Goal: Task Accomplishment & Management: Use online tool/utility

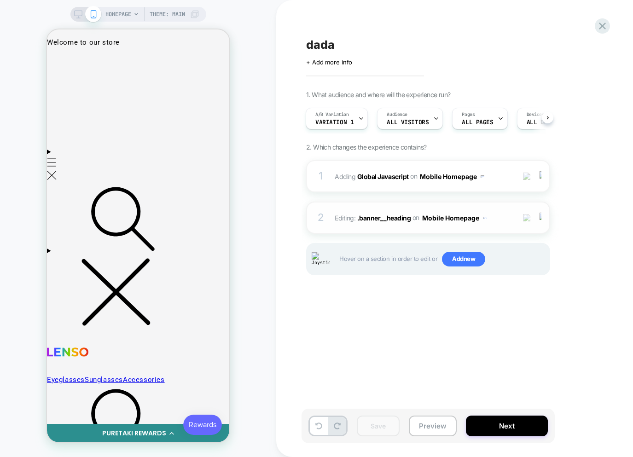
click at [492, 230] on div "2 Editing : .banner__heading .banner__heading on Mobile Homepage Add Before Add…" at bounding box center [428, 218] width 244 height 32
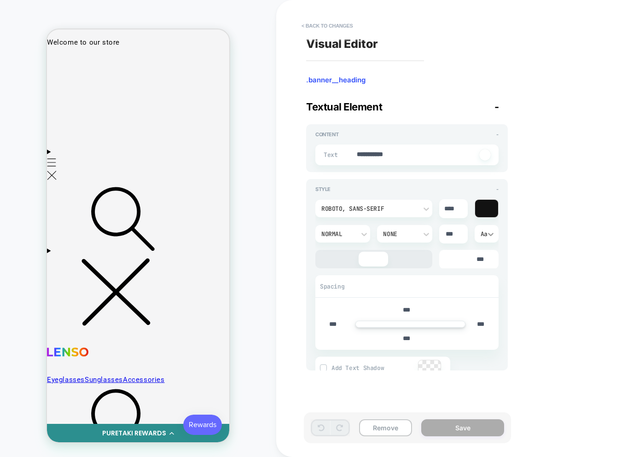
type textarea "*"
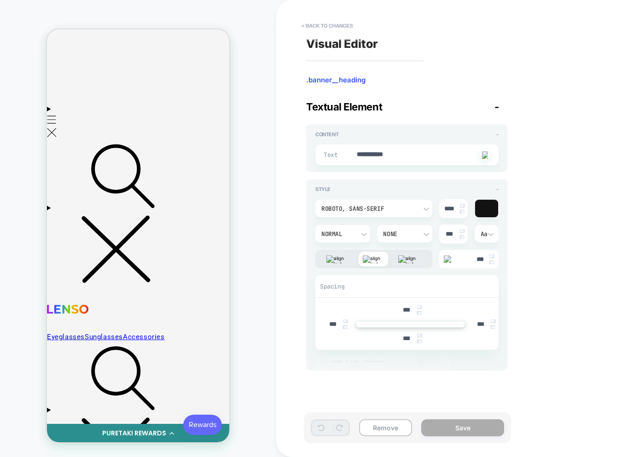
scroll to position [47, 0]
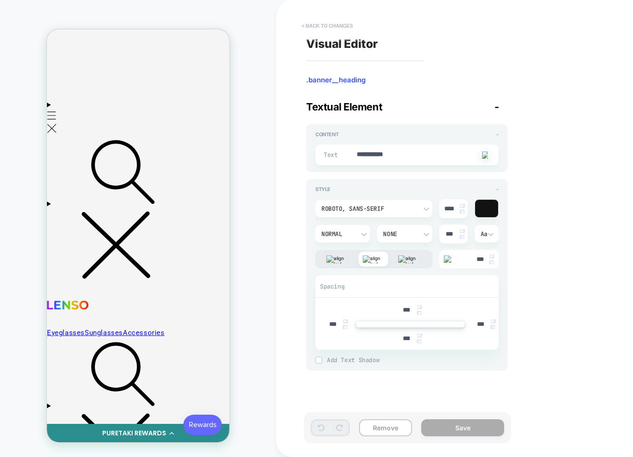
click at [337, 24] on button "< Back to changes" at bounding box center [327, 25] width 61 height 15
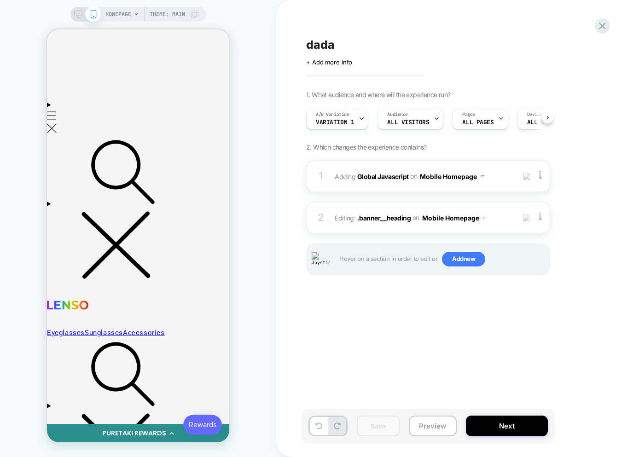
scroll to position [0, 0]
click at [542, 220] on div at bounding box center [541, 218] width 15 height 10
click at [531, 289] on div "Delete" at bounding box center [541, 291] width 82 height 25
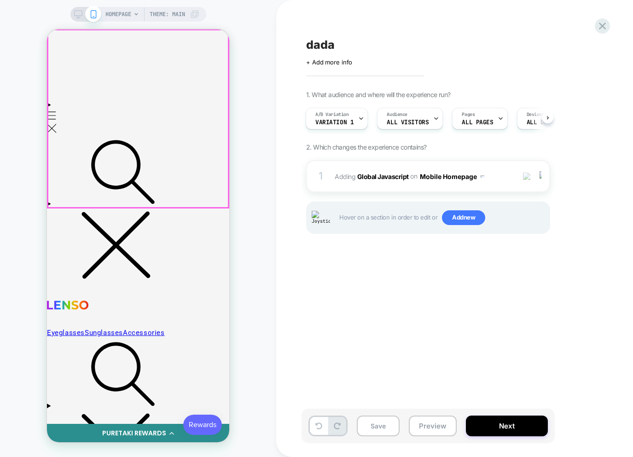
scroll to position [0, 0]
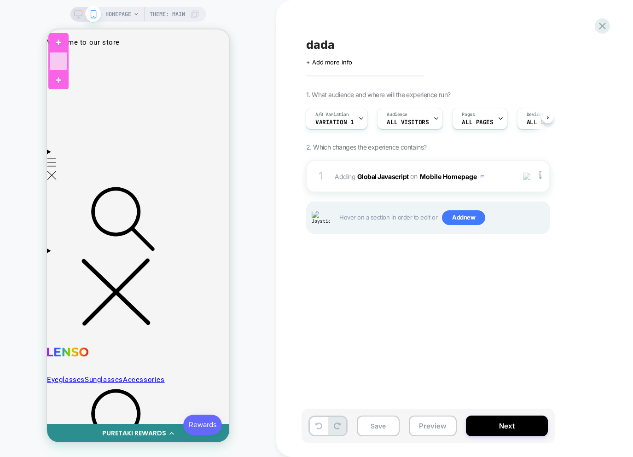
click at [64, 63] on div at bounding box center [58, 61] width 18 height 18
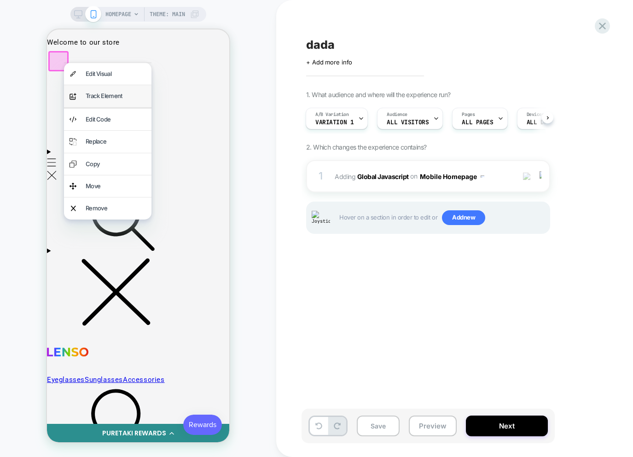
click at [95, 98] on div "Track Element" at bounding box center [116, 96] width 60 height 11
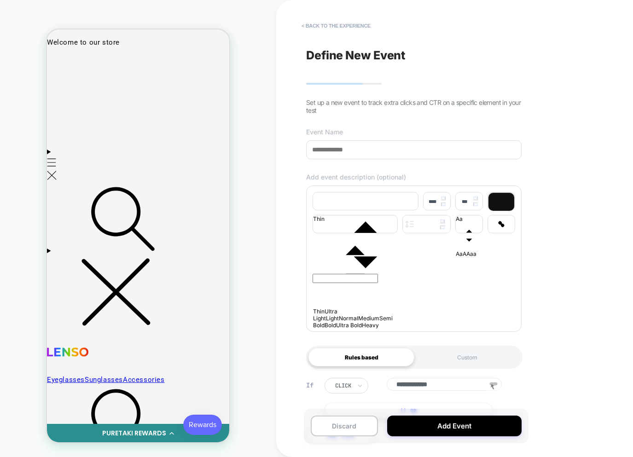
click at [366, 150] on input at bounding box center [413, 149] width 215 height 19
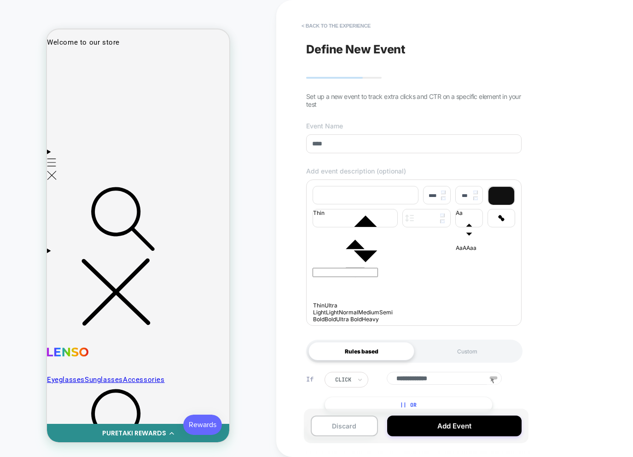
type input "****"
click at [356, 195] on icon "font" at bounding box center [365, 238] width 105 height 105
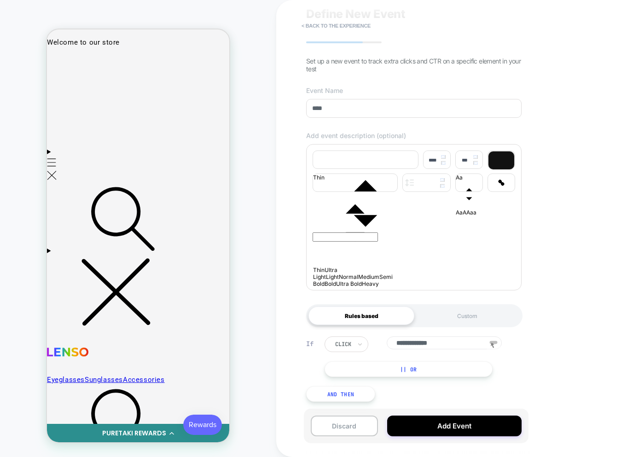
click at [397, 348] on input "**********" at bounding box center [444, 342] width 115 height 13
type input "**********"
drag, startPoint x: 332, startPoint y: 157, endPoint x: 350, endPoint y: 202, distance: 48.1
click at [332, 157] on icon "font" at bounding box center [365, 203] width 105 height 105
click at [366, 237] on input "text" at bounding box center [345, 236] width 65 height 9
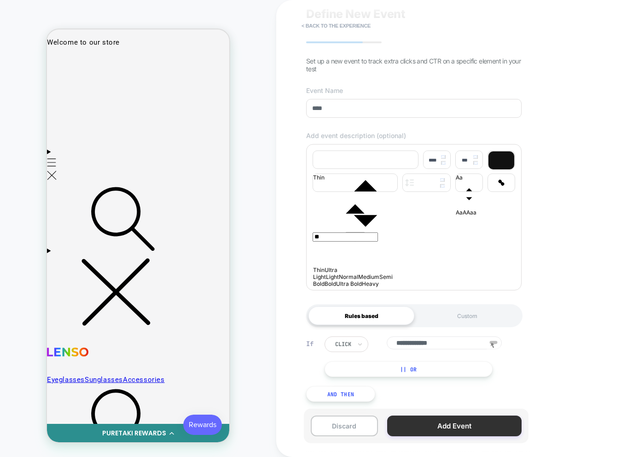
type input "**"
click at [443, 429] on button "Add Event" at bounding box center [454, 426] width 134 height 21
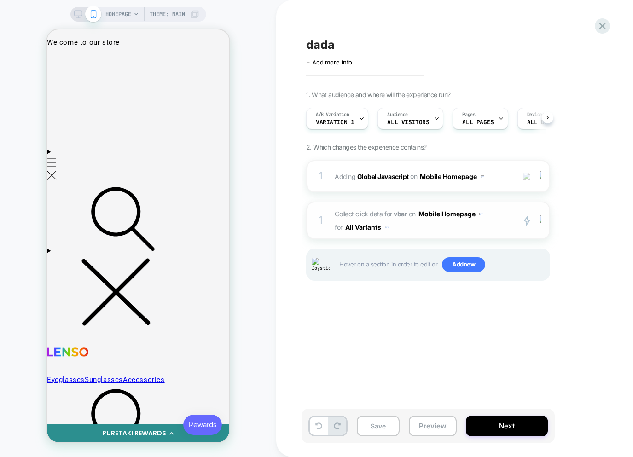
scroll to position [0, 0]
click at [430, 231] on span "Collect click data for vbar on Mobile Homepage for All Variants" at bounding box center [422, 220] width 175 height 27
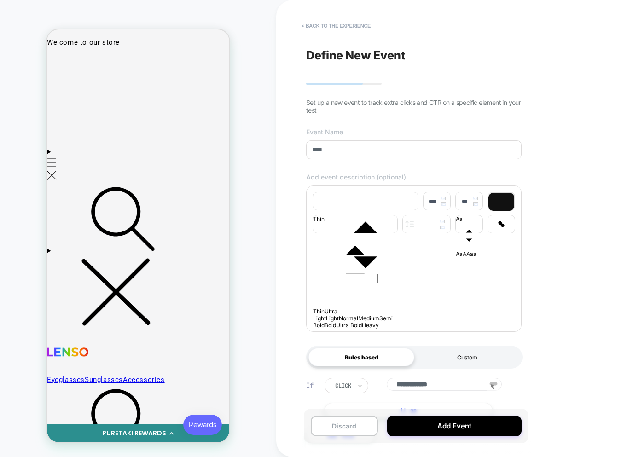
scroll to position [42, 0]
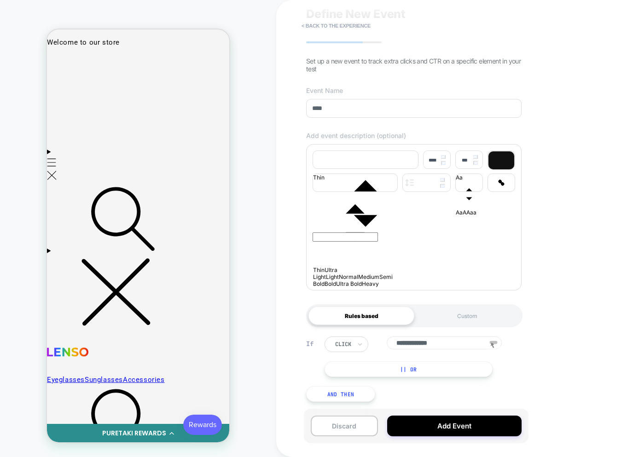
click at [401, 377] on button "|| Or" at bounding box center [409, 369] width 168 height 16
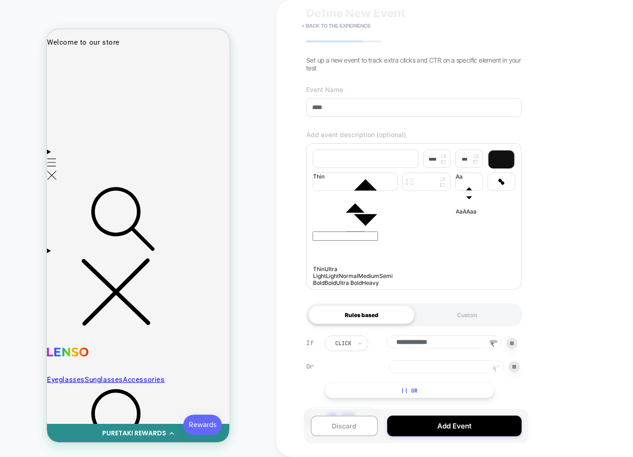
click at [494, 369] on icon at bounding box center [495, 369] width 4 height 6
click at [59, 64] on div at bounding box center [58, 61] width 20 height 20
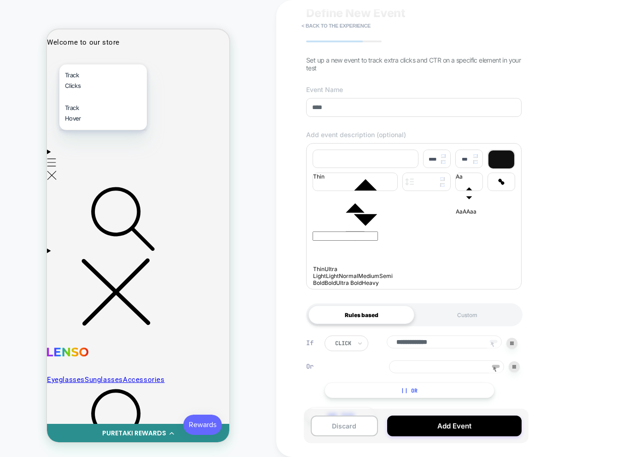
click at [75, 79] on div "Track Clicks" at bounding box center [102, 80] width 87 height 33
type input "**********"
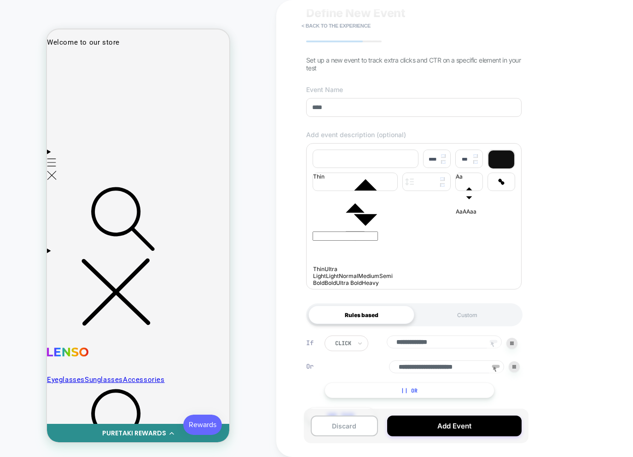
click at [437, 369] on input "**********" at bounding box center [446, 366] width 115 height 13
click at [436, 369] on input "**********" at bounding box center [446, 366] width 115 height 13
drag, startPoint x: 399, startPoint y: 366, endPoint x: 560, endPoint y: 365, distance: 161.6
click at [560, 365] on div "**********" at bounding box center [478, 228] width 405 height 457
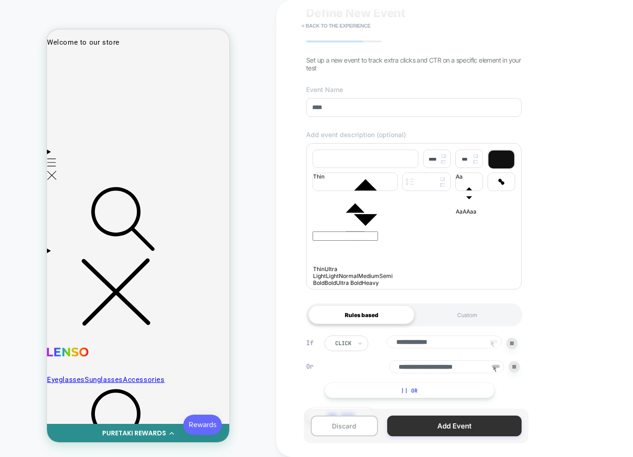
click at [429, 432] on button "Add Event" at bounding box center [454, 426] width 134 height 21
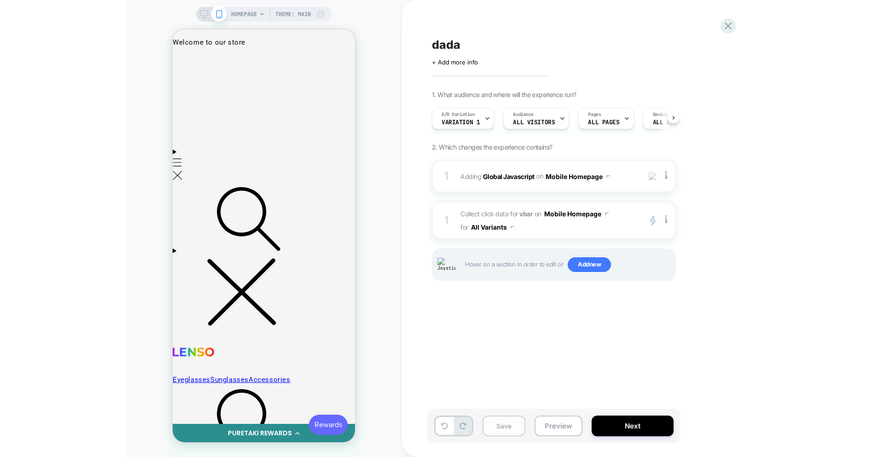
scroll to position [0, 0]
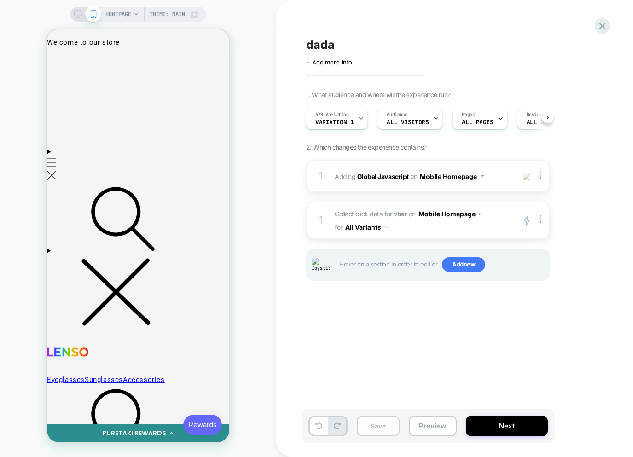
click at [375, 426] on button "Save" at bounding box center [378, 426] width 43 height 21
click at [608, 27] on icon at bounding box center [602, 26] width 12 height 12
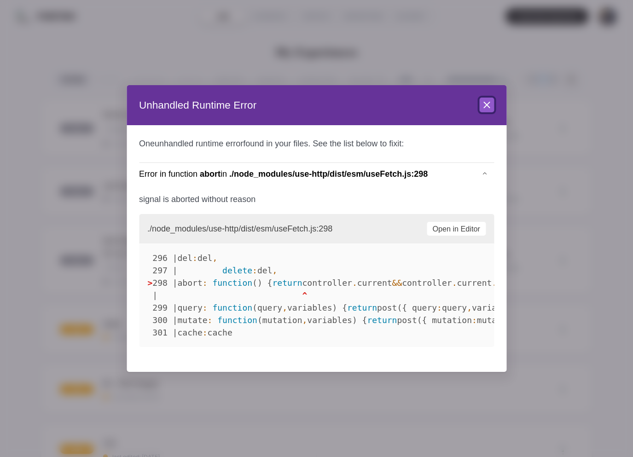
click at [492, 102] on icon at bounding box center [486, 104] width 11 height 11
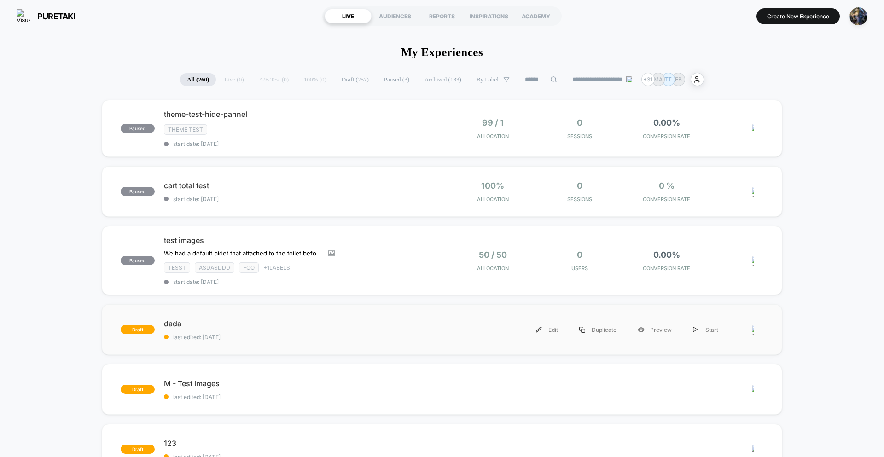
click at [410, 314] on div "draft dada last edited: 8/18/2025 Edit Duplicate Preview Start" at bounding box center [442, 329] width 680 height 51
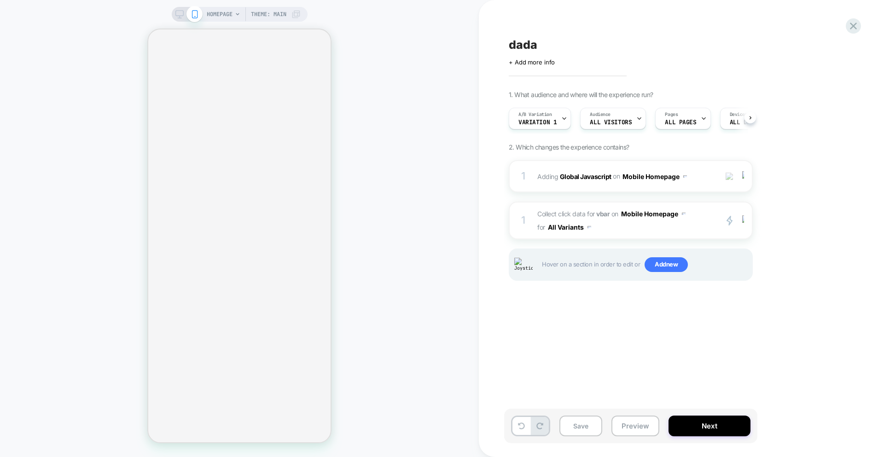
scroll to position [0, 0]
click at [632, 233] on span "Collect click data for vbar on Mobile Homepage for All Variants" at bounding box center [624, 220] width 175 height 27
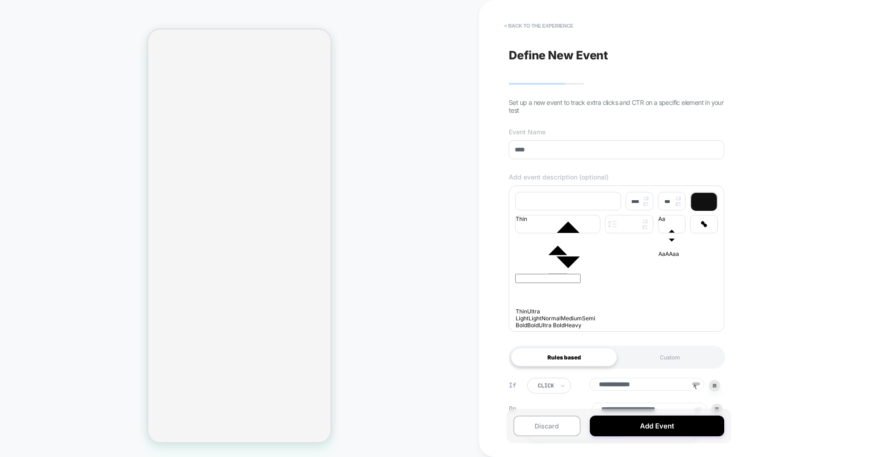
scroll to position [66, 0]
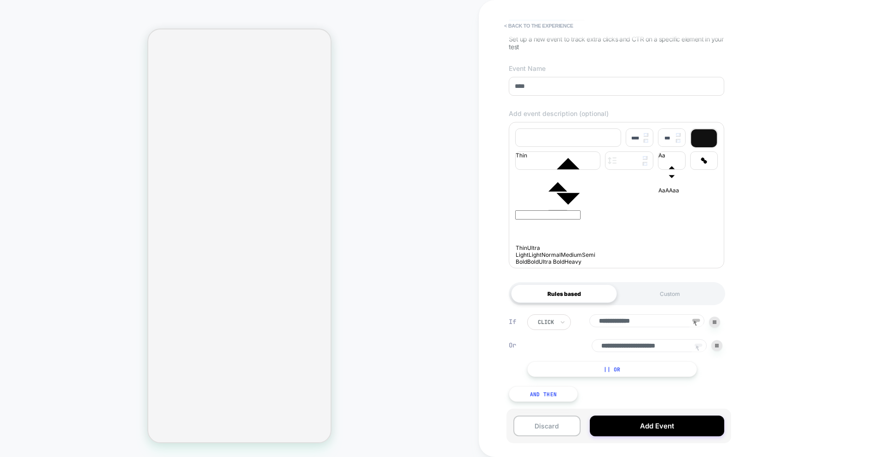
click at [632, 345] on icon at bounding box center [698, 349] width 14 height 14
click at [632, 345] on input "**********" at bounding box center [648, 345] width 115 height 13
drag, startPoint x: 695, startPoint y: 318, endPoint x: 701, endPoint y: 338, distance: 20.7
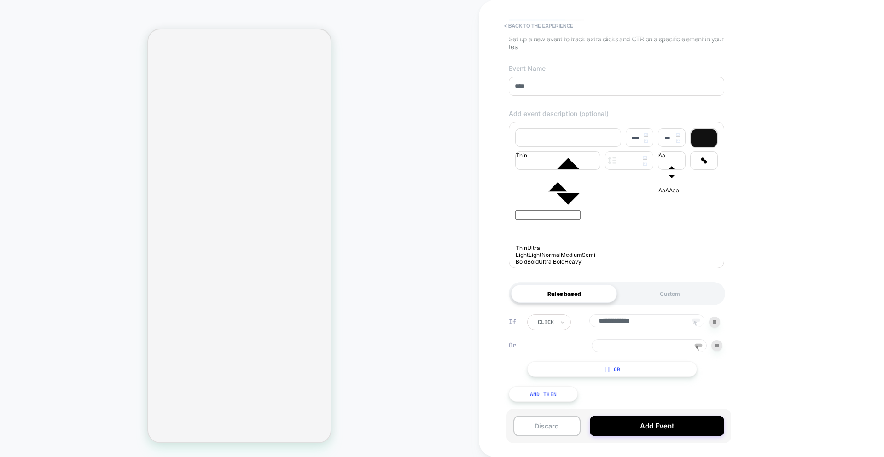
click at [632, 319] on rect at bounding box center [696, 320] width 8 height 3
click at [632, 344] on rect at bounding box center [699, 345] width 8 height 3
type input "**********"
click at [515, 28] on button "< back to the experience" at bounding box center [538, 25] width 78 height 15
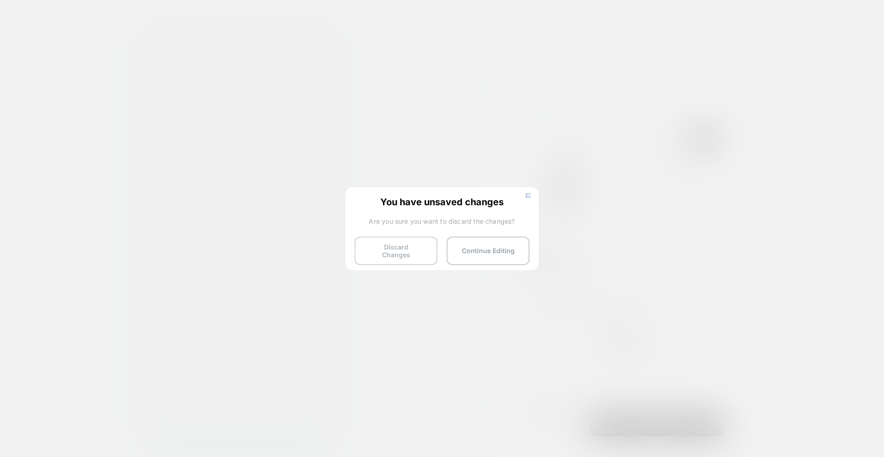
click at [424, 242] on button "Discard Changes" at bounding box center [395, 251] width 83 height 29
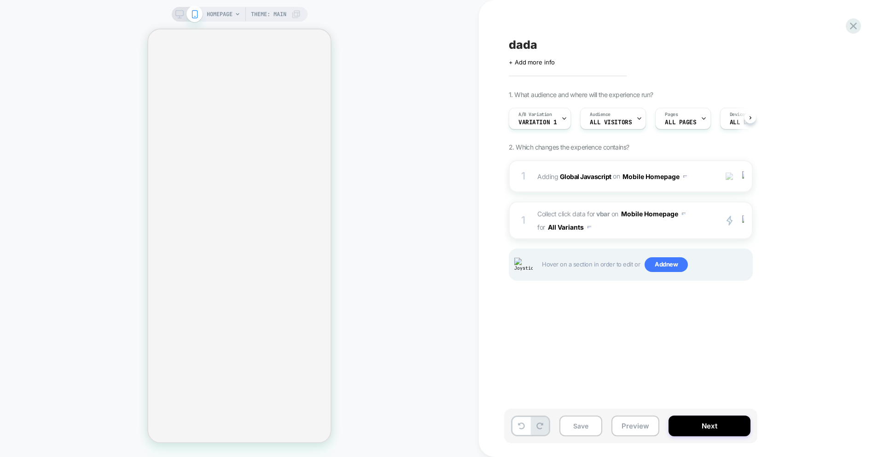
scroll to position [0, 0]
click at [441, 312] on div "HOMEPAGE Theme: MAIN" at bounding box center [239, 228] width 479 height 439
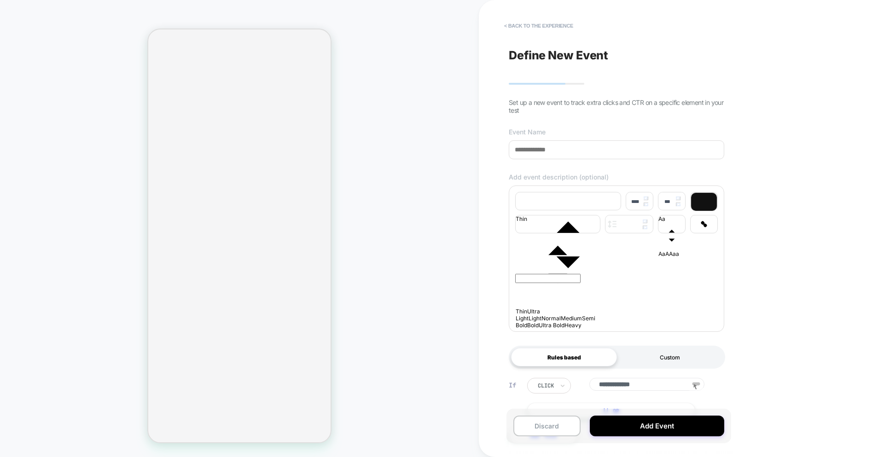
type input "**********"
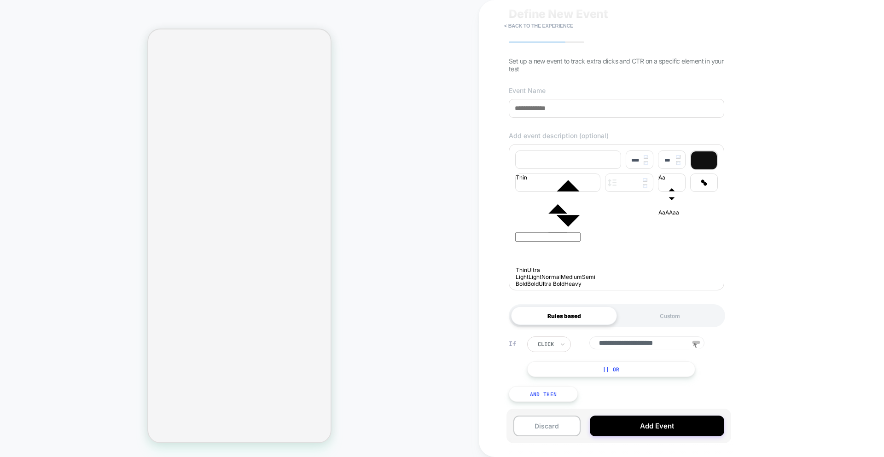
drag, startPoint x: 655, startPoint y: 348, endPoint x: 608, endPoint y: 342, distance: 46.8
click at [602, 342] on input "**********" at bounding box center [646, 342] width 115 height 13
drag, startPoint x: 615, startPoint y: 342, endPoint x: 667, endPoint y: 349, distance: 51.5
click at [632, 342] on div "**********" at bounding box center [646, 342] width 115 height 13
drag, startPoint x: 592, startPoint y: 343, endPoint x: 587, endPoint y: 307, distance: 36.3
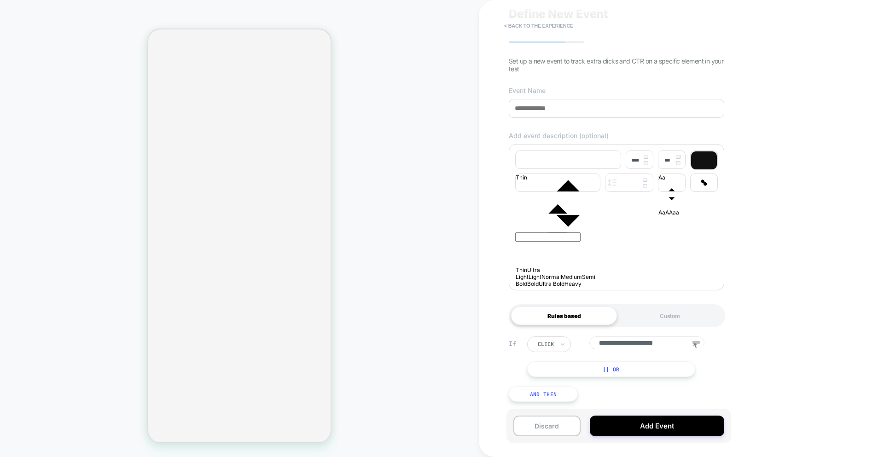
click at [587, 341] on div "**********" at bounding box center [623, 344] width 193 height 16
click at [533, 30] on button "< back to the experience" at bounding box center [538, 25] width 78 height 15
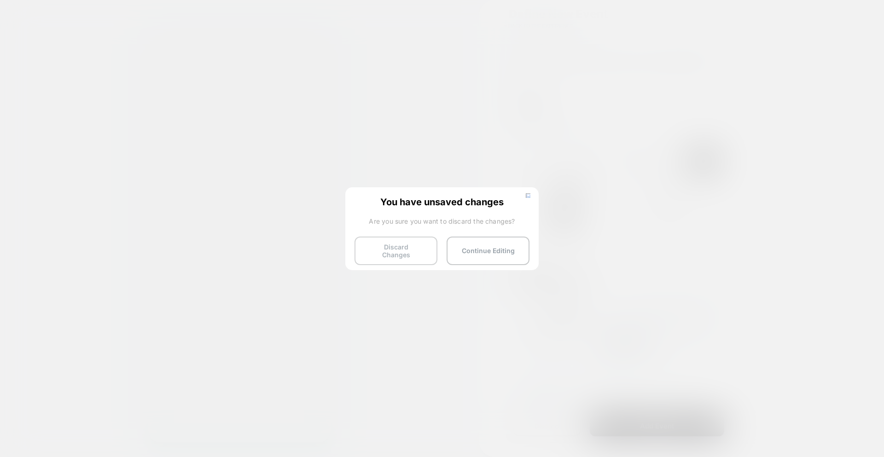
click at [390, 254] on button "Discard Changes" at bounding box center [395, 251] width 83 height 29
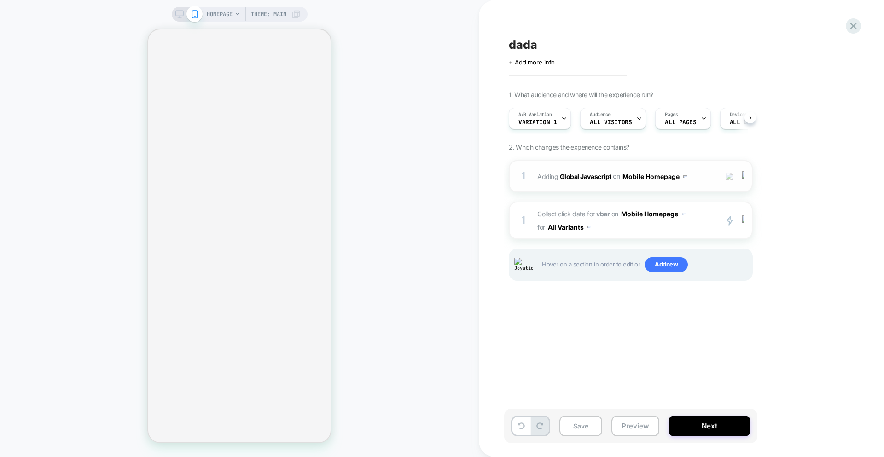
scroll to position [0, 0]
click at [632, 388] on div "dada Click to edit experience details + Add more info 1. What audience and wher…" at bounding box center [676, 228] width 345 height 439
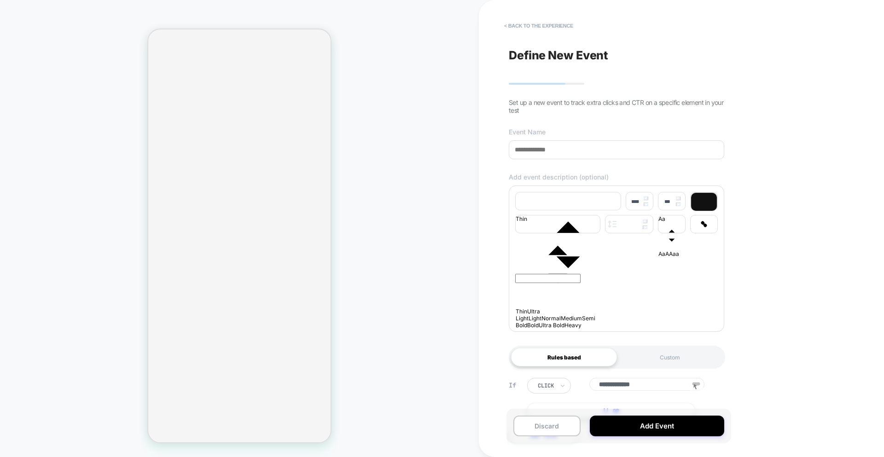
type input "**********"
drag, startPoint x: 684, startPoint y: 385, endPoint x: 573, endPoint y: 377, distance: 111.2
click at [572, 379] on div "**********" at bounding box center [623, 386] width 193 height 16
click at [632, 384] on input "**********" at bounding box center [646, 384] width 115 height 13
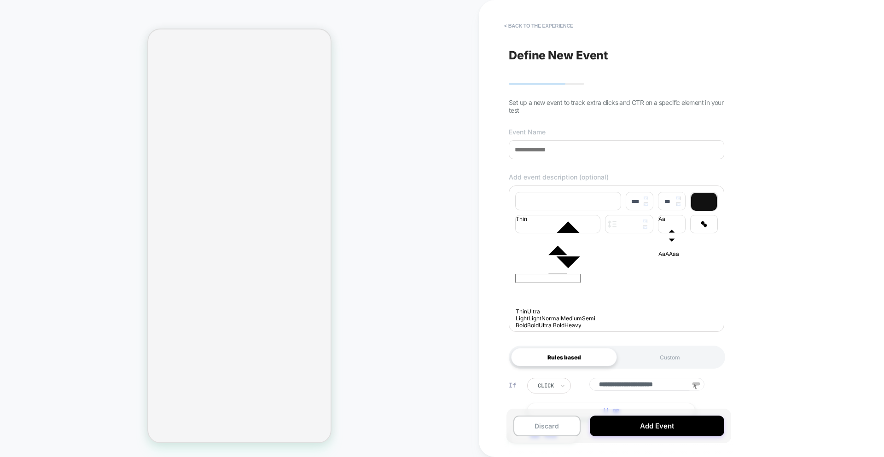
click at [632, 384] on input "**********" at bounding box center [646, 384] width 115 height 13
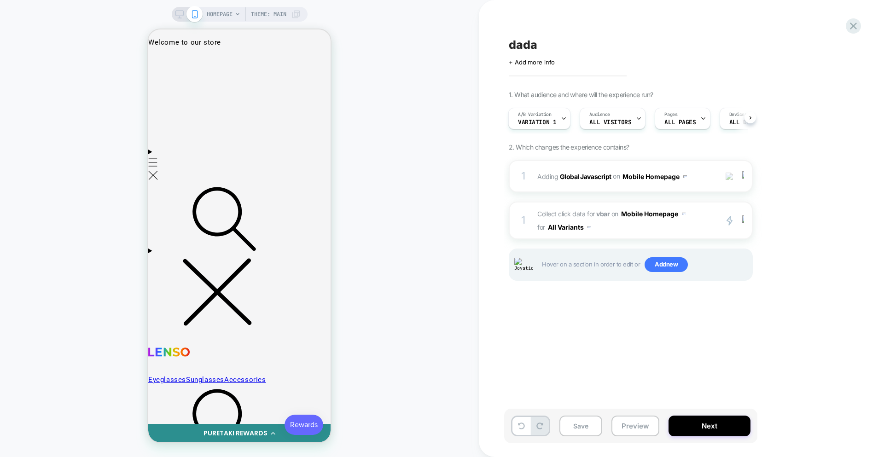
scroll to position [0, 1]
click at [632, 232] on span "Collect click data for vbar on Mobile Homepage for All Variants" at bounding box center [624, 220] width 175 height 27
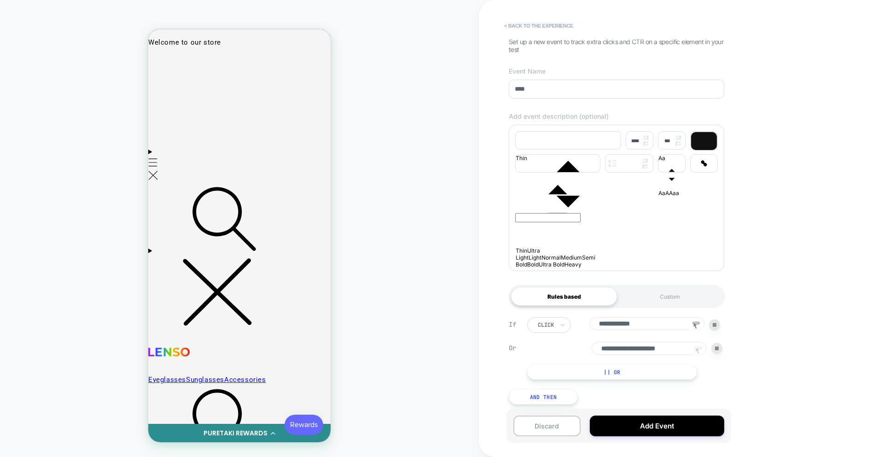
scroll to position [70, 0]
click at [632, 347] on div at bounding box center [716, 345] width 11 height 11
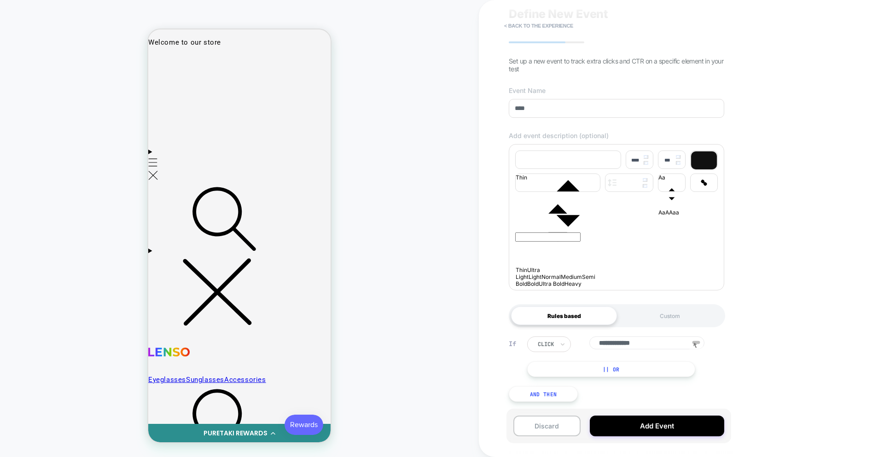
scroll to position [46, 0]
click at [542, 27] on button "< back to the experience" at bounding box center [538, 25] width 78 height 15
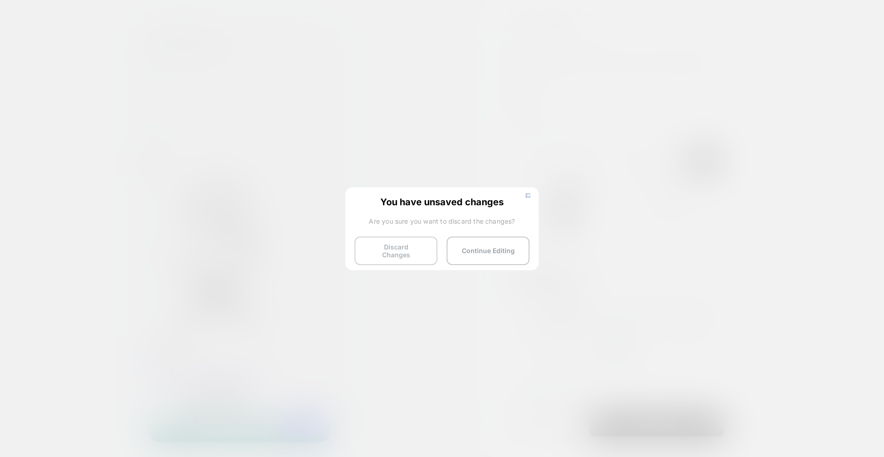
click at [394, 238] on button "Discard Changes" at bounding box center [395, 251] width 83 height 29
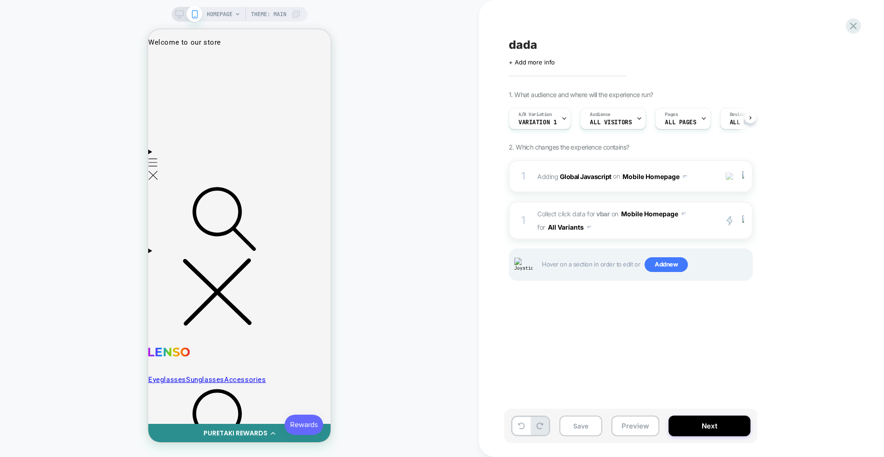
scroll to position [0, 0]
click at [164, 68] on div at bounding box center [160, 61] width 18 height 18
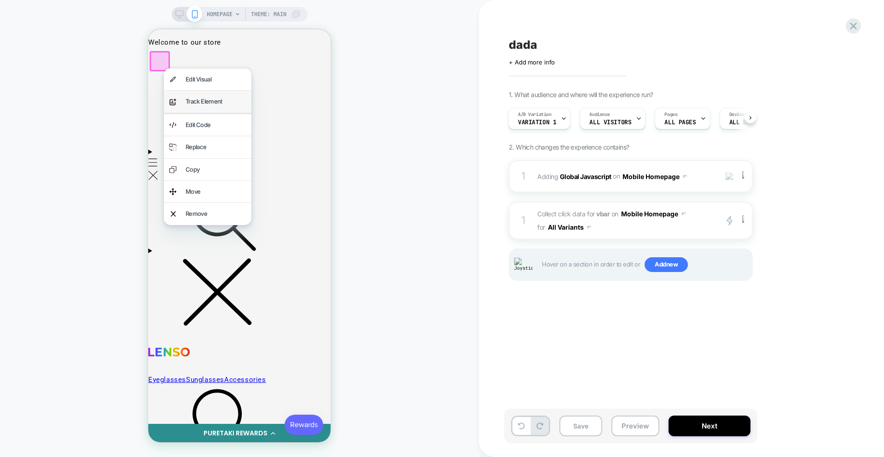
click at [189, 99] on div "Track Element" at bounding box center [215, 101] width 60 height 11
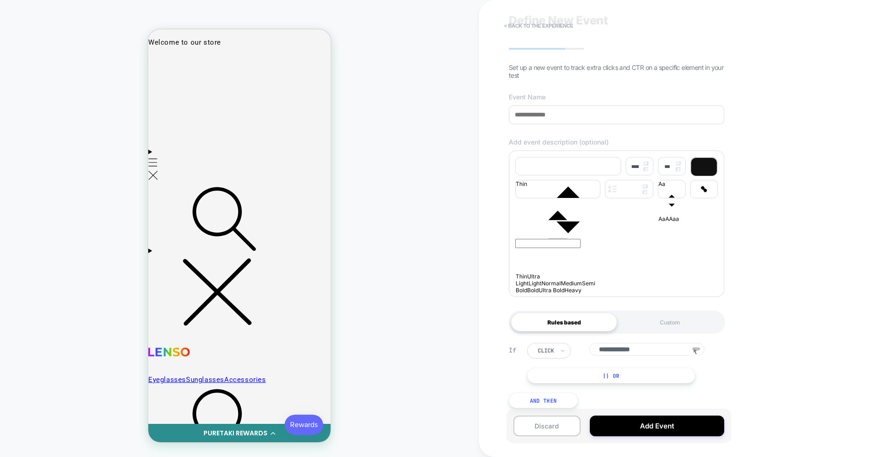
scroll to position [46, 0]
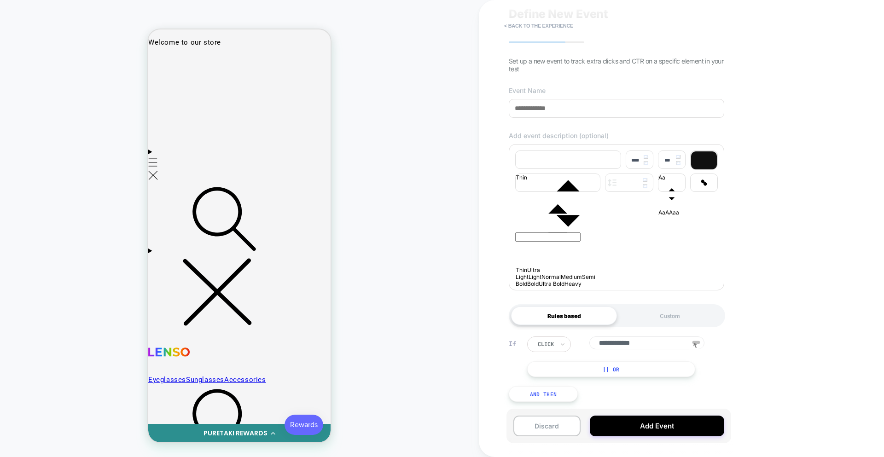
click at [632, 368] on button "|| Or" at bounding box center [611, 369] width 168 height 16
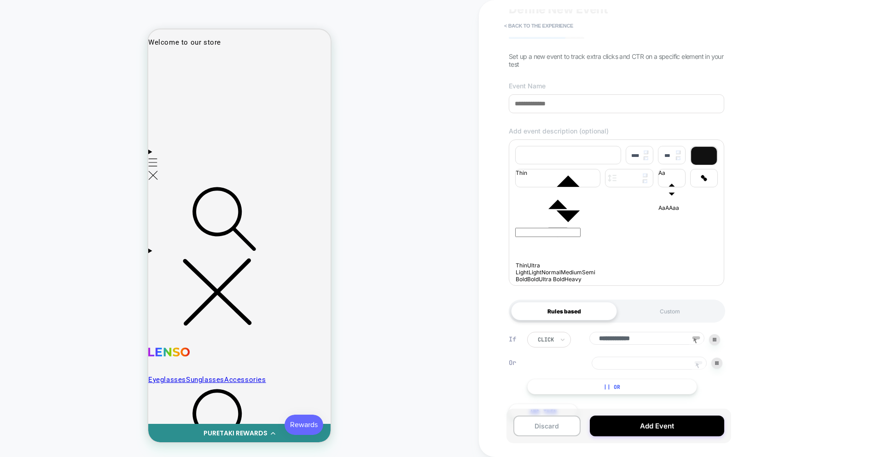
click at [632, 370] on icon at bounding box center [698, 366] width 14 height 14
click at [161, 64] on div at bounding box center [160, 61] width 20 height 20
click at [174, 80] on div "Track Clicks" at bounding box center [204, 80] width 87 height 33
type input "**********"
drag, startPoint x: 719, startPoint y: 368, endPoint x: 719, endPoint y: 363, distance: 5.1
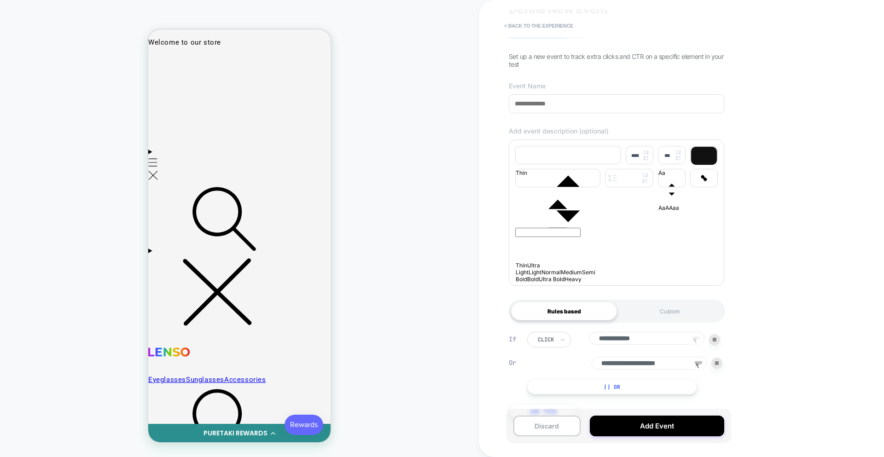
click at [632, 368] on div at bounding box center [716, 363] width 11 height 11
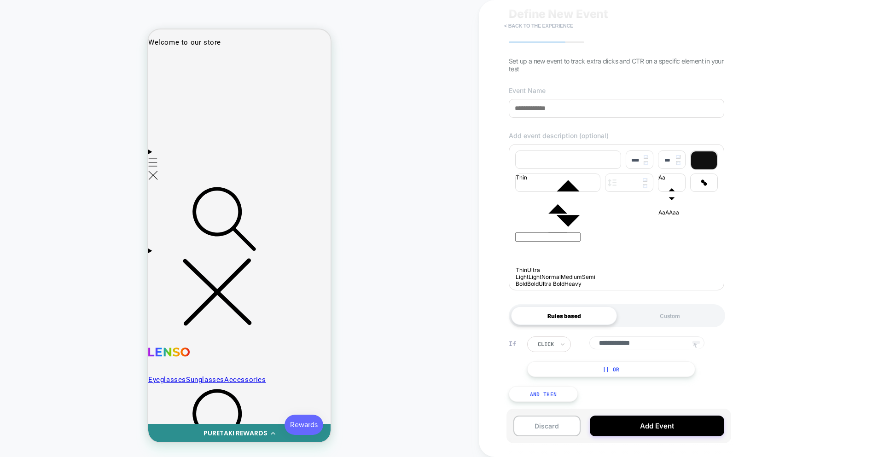
click at [513, 21] on button "< back to the experience" at bounding box center [538, 25] width 78 height 15
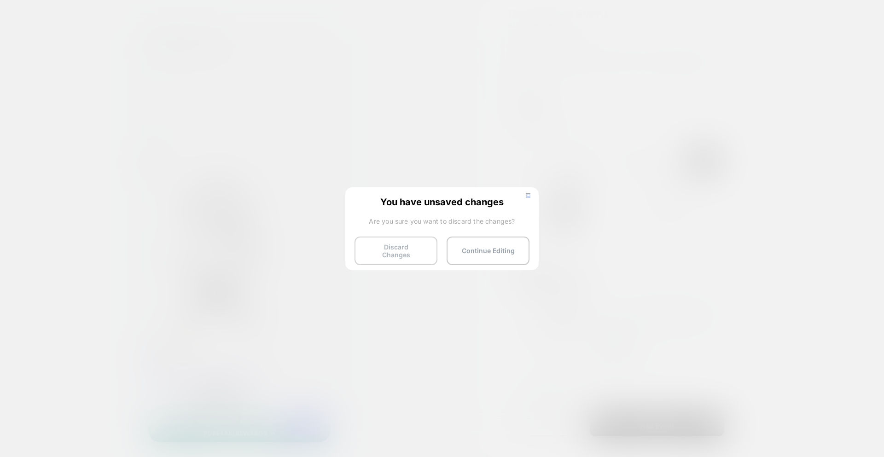
click at [399, 242] on button "Discard Changes" at bounding box center [395, 251] width 83 height 29
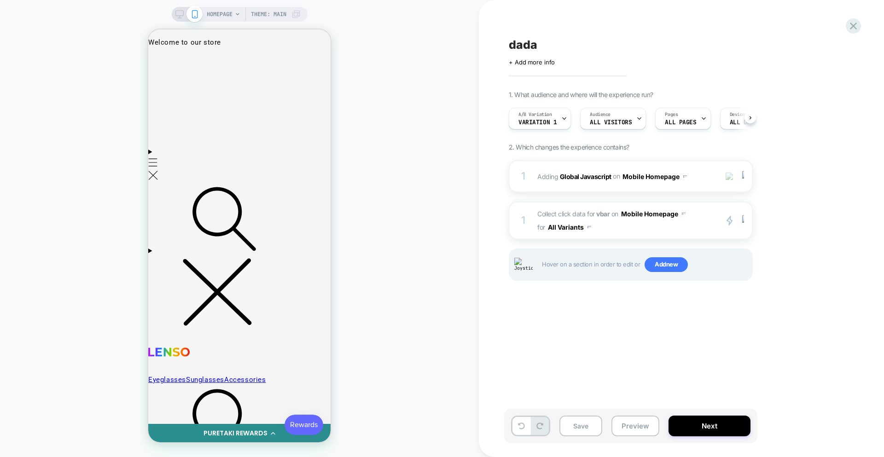
scroll to position [0, 0]
click at [161, 67] on div at bounding box center [160, 61] width 18 height 18
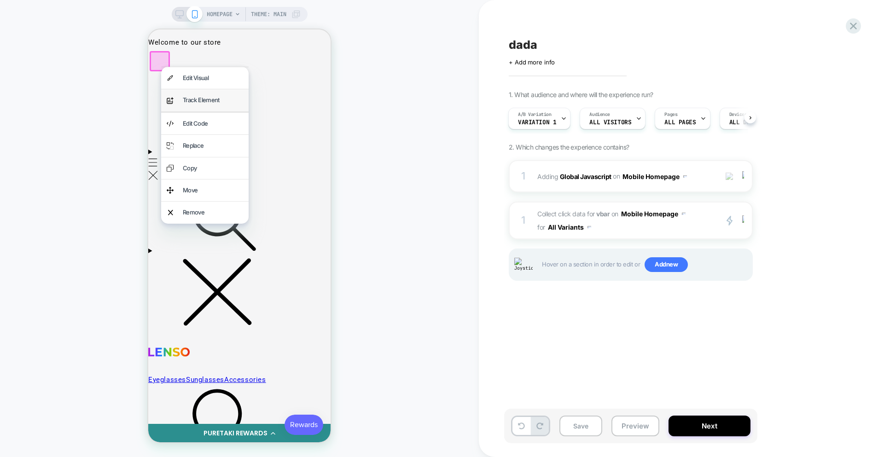
click at [203, 101] on div "Track Element" at bounding box center [213, 100] width 60 height 11
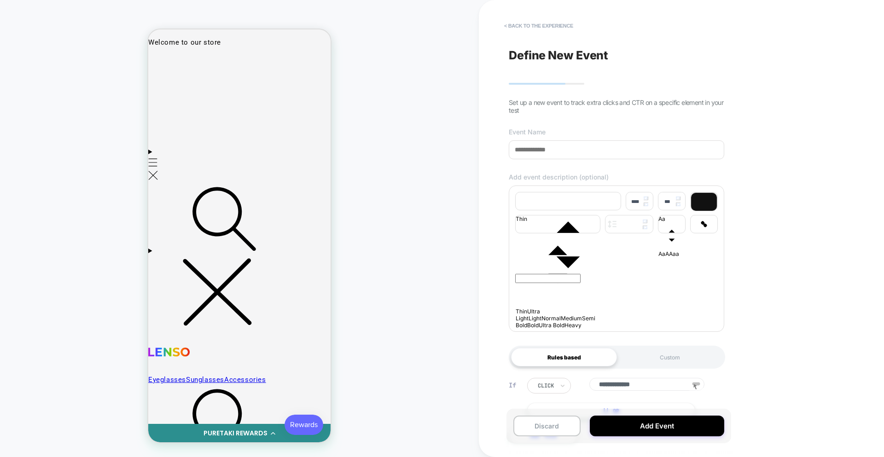
click at [632, 388] on input "**********" at bounding box center [646, 384] width 115 height 13
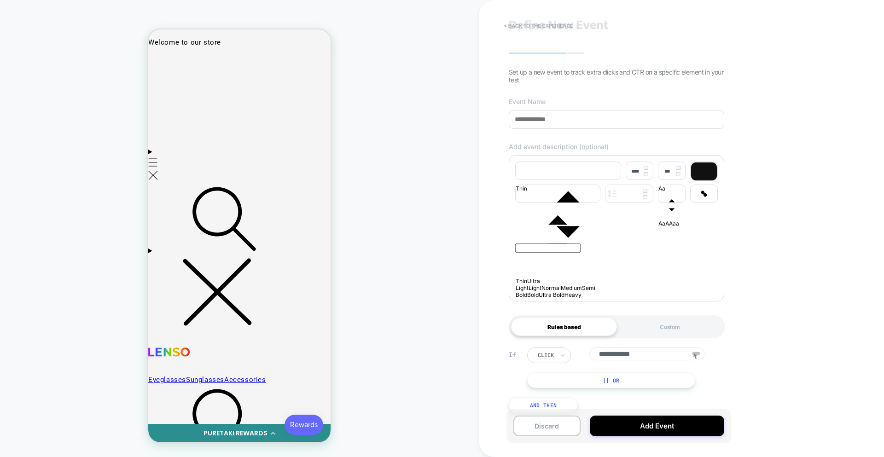
scroll to position [41, 0]
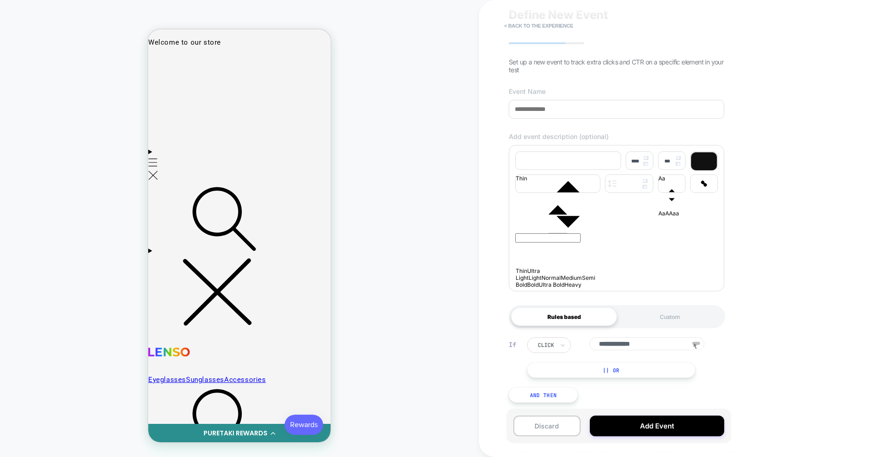
click at [632, 378] on button "|| Or" at bounding box center [611, 370] width 168 height 16
click at [632, 376] on icon at bounding box center [698, 372] width 14 height 14
click at [163, 65] on div at bounding box center [160, 61] width 20 height 20
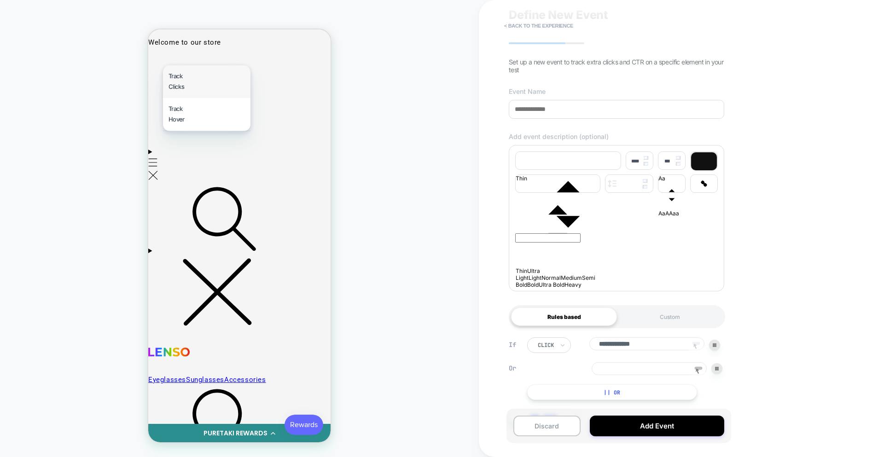
click at [179, 83] on div "Track Clicks" at bounding box center [206, 81] width 87 height 33
type input "**********"
click at [632, 375] on input "**********" at bounding box center [648, 368] width 115 height 13
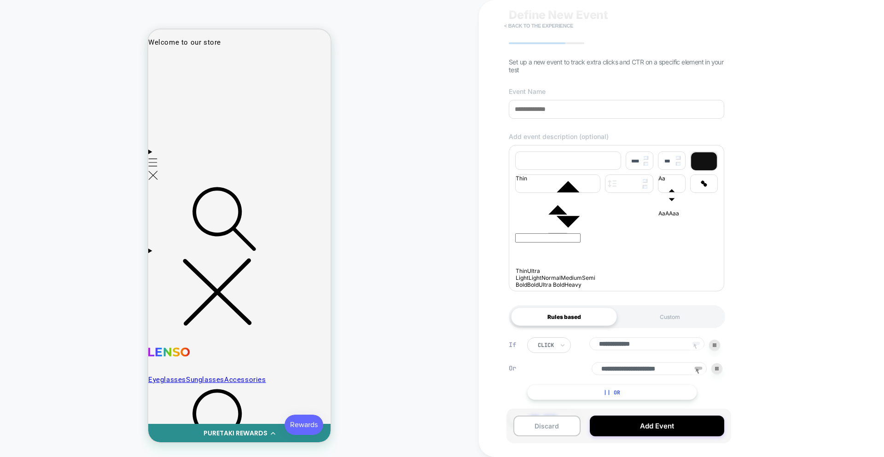
click at [539, 28] on button "< back to the experience" at bounding box center [538, 25] width 78 height 15
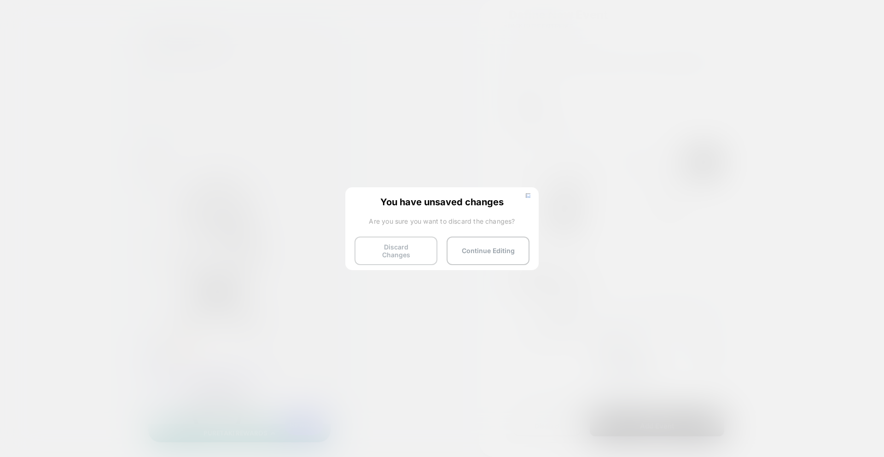
click at [384, 247] on button "Discard Changes" at bounding box center [395, 251] width 83 height 29
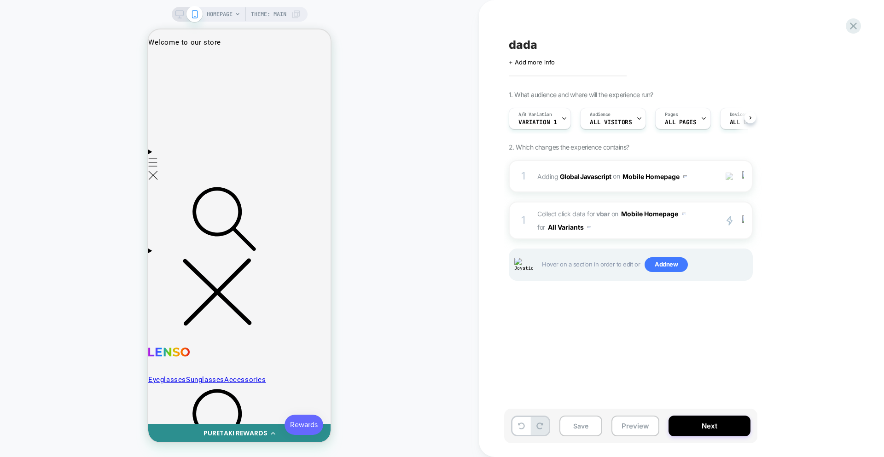
scroll to position [0, 0]
click at [632, 22] on div at bounding box center [853, 26] width 19 height 19
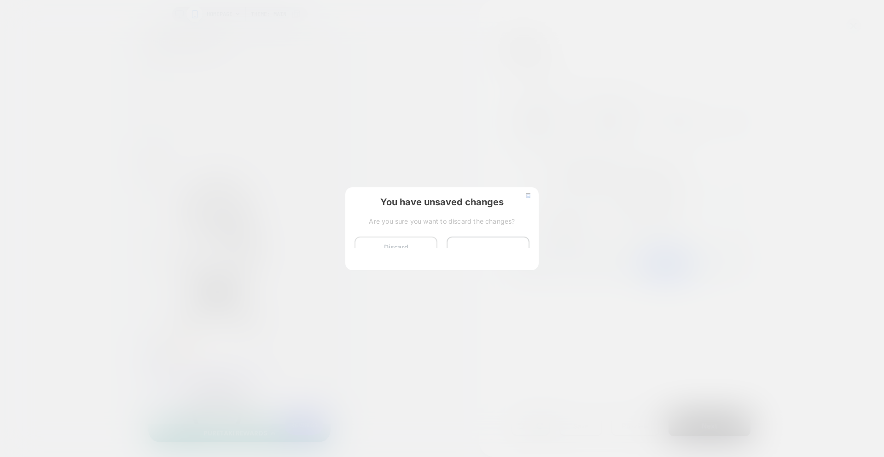
click at [413, 254] on button "Discard Changes" at bounding box center [395, 251] width 83 height 29
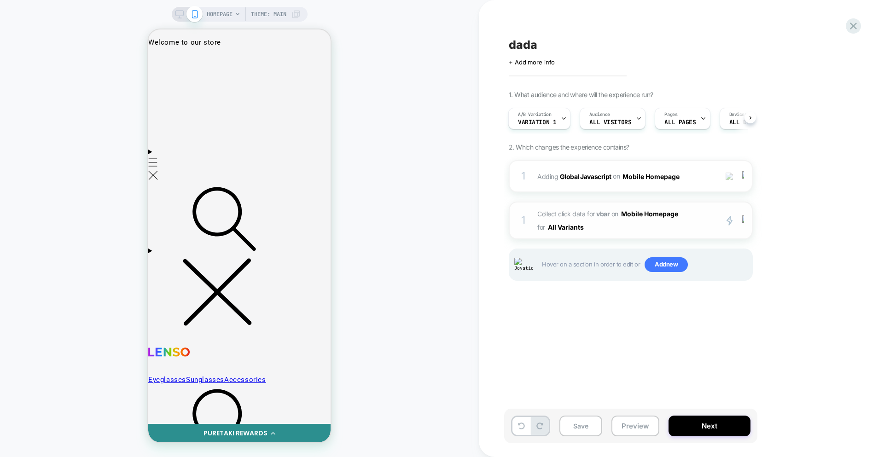
click at [650, 226] on span "Collect click data for vbar on Mobile Homepage for All Variants" at bounding box center [624, 220] width 175 height 27
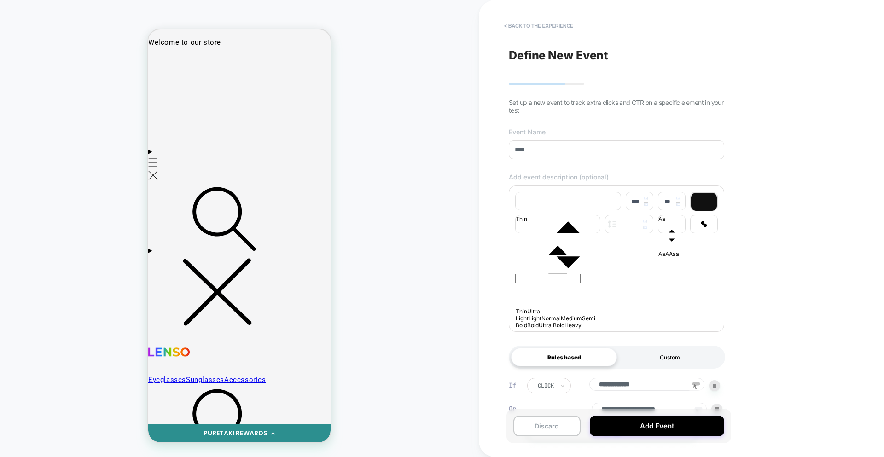
scroll to position [66, 0]
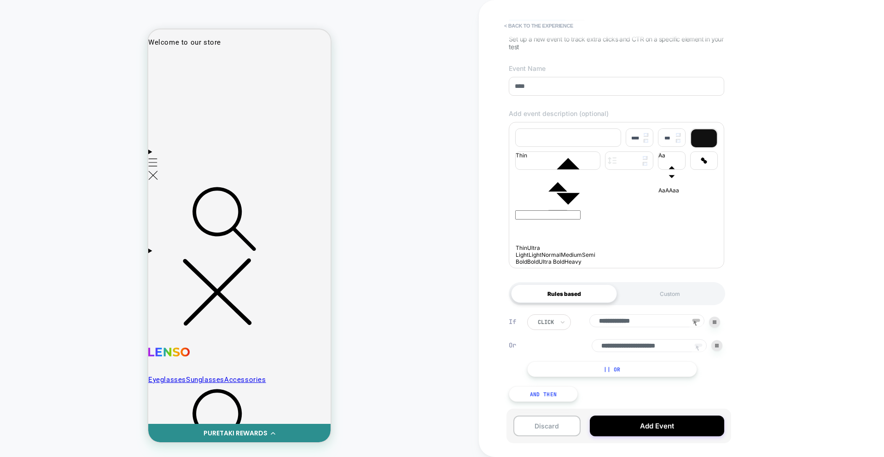
click at [698, 345] on icon at bounding box center [698, 349] width 14 height 14
click at [161, 67] on div at bounding box center [160, 61] width 20 height 20
click at [174, 79] on div "Track Clicks" at bounding box center [204, 83] width 87 height 33
type input "**********"
click at [539, 27] on button "< back to the experience" at bounding box center [538, 25] width 78 height 15
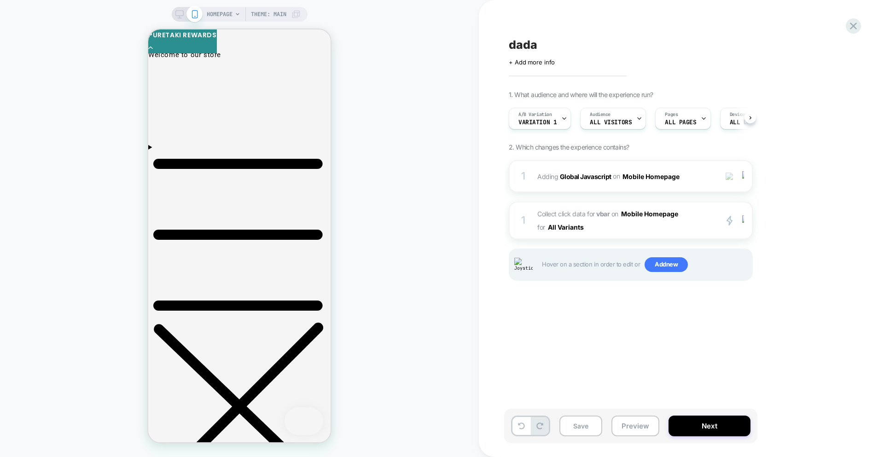
scroll to position [0, 0]
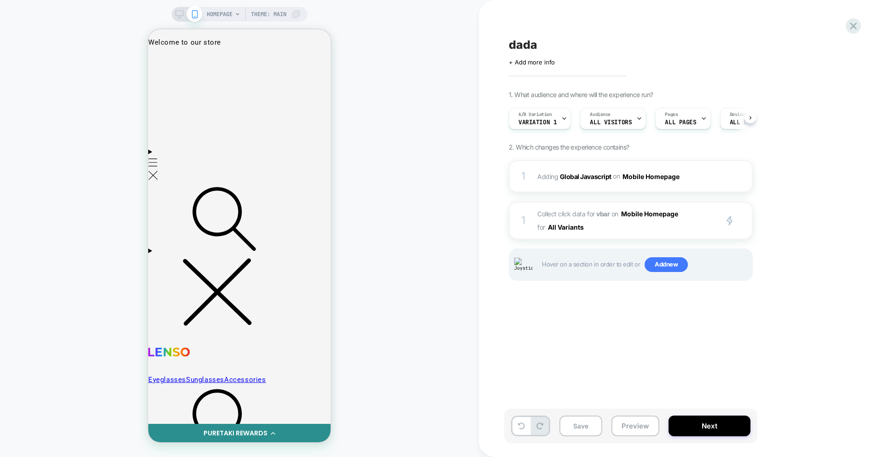
scroll to position [0, 0]
click at [649, 229] on span "Collect click data for vbar on Mobile Homepage for All Variants" at bounding box center [624, 220] width 175 height 27
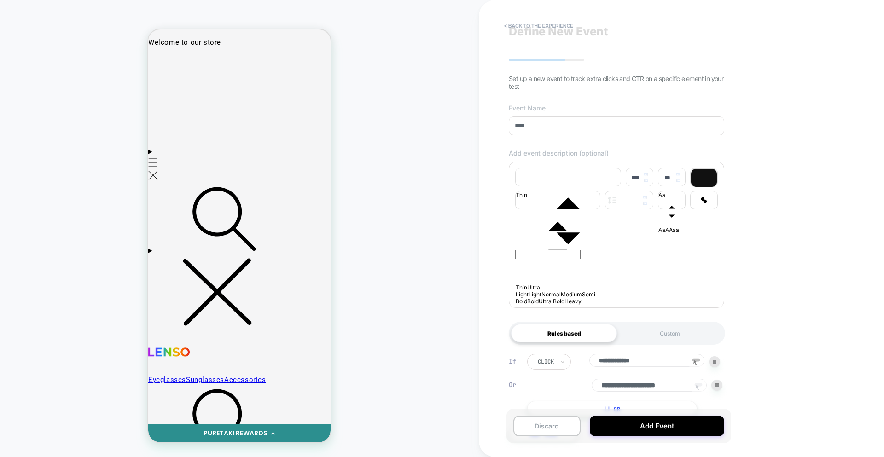
scroll to position [70, 0]
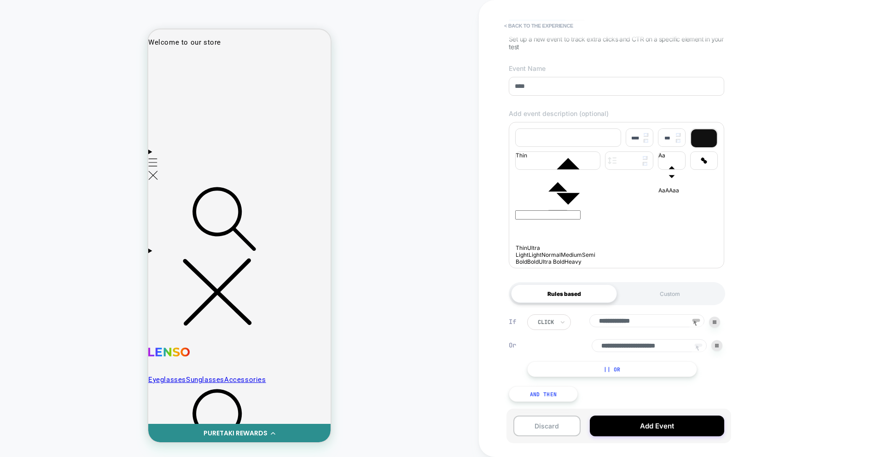
click at [701, 344] on rect at bounding box center [699, 345] width 8 height 3
click at [163, 66] on div at bounding box center [160, 61] width 20 height 20
click at [175, 81] on div "Track Clicks" at bounding box center [206, 82] width 87 height 33
click at [695, 342] on icon at bounding box center [698, 349] width 14 height 14
click at [299, 63] on div at bounding box center [299, 61] width 10 height 10
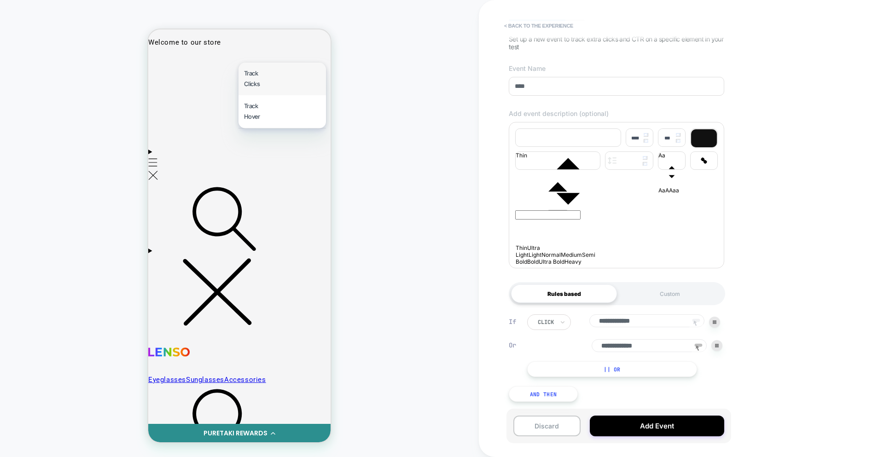
click at [288, 74] on div "Track Clicks" at bounding box center [281, 79] width 87 height 33
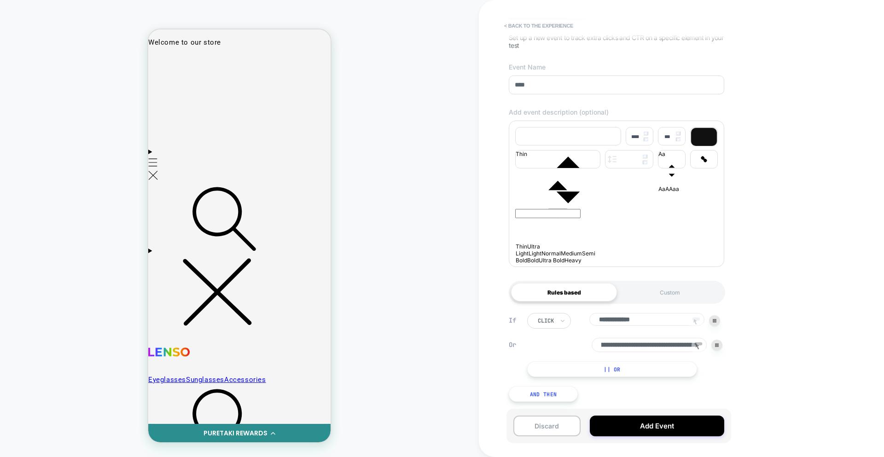
drag, startPoint x: 663, startPoint y: 345, endPoint x: 599, endPoint y: 336, distance: 64.7
click at [599, 336] on div "**********" at bounding box center [624, 345] width 195 height 64
click at [686, 344] on input "**********" at bounding box center [648, 345] width 115 height 14
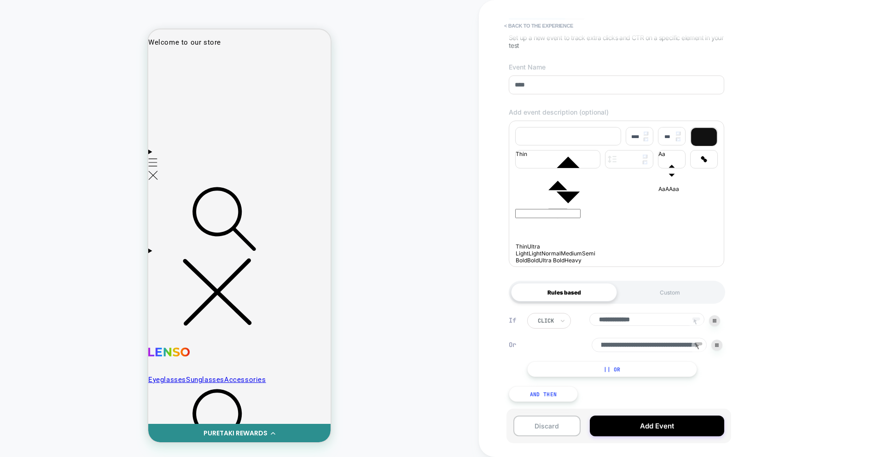
click at [686, 344] on input "**********" at bounding box center [648, 345] width 115 height 14
click at [698, 345] on icon at bounding box center [698, 347] width 14 height 14
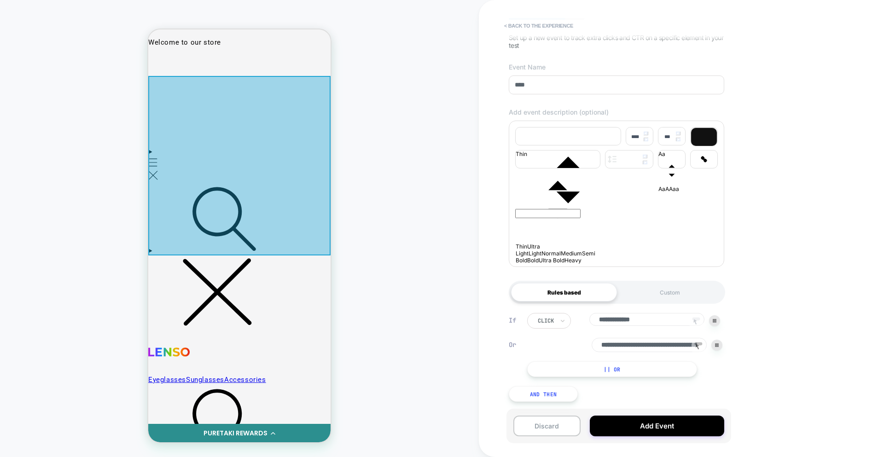
click at [205, 140] on div at bounding box center [239, 166] width 182 height 180
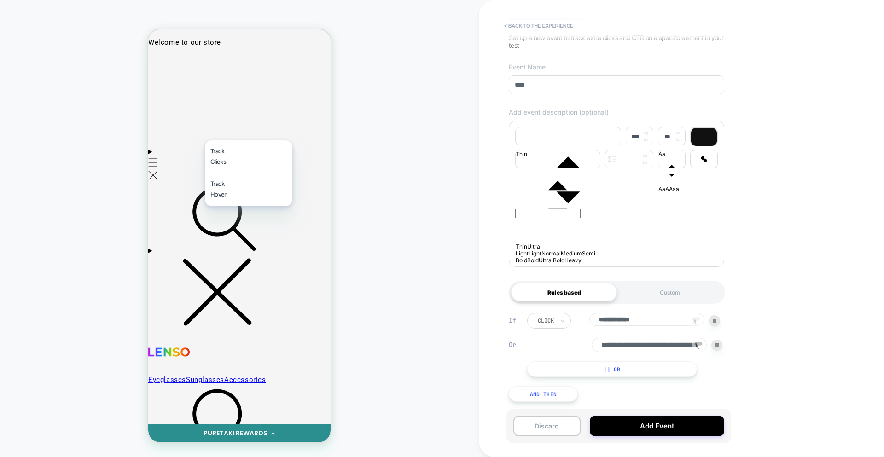
click at [213, 150] on div "Track Clicks" at bounding box center [248, 156] width 87 height 33
type input "**********"
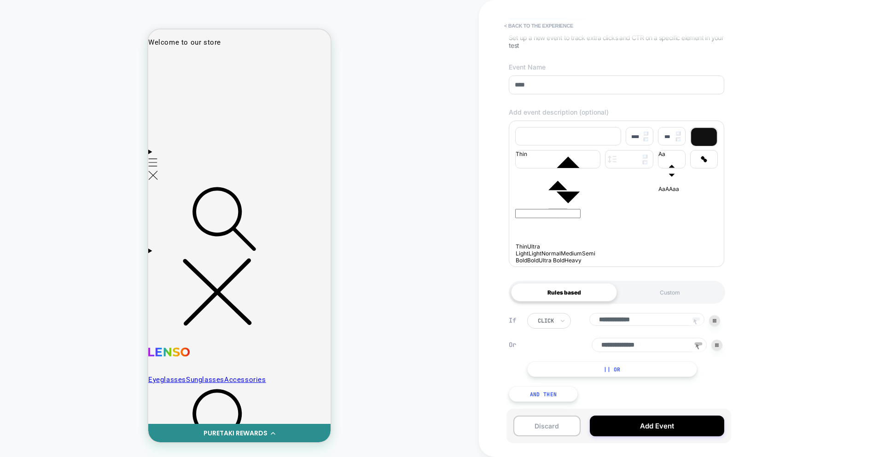
click at [365, 197] on div "HOMEPAGE Theme: MAIN" at bounding box center [239, 228] width 479 height 439
click at [517, 25] on button "< back to the experience" at bounding box center [538, 25] width 78 height 15
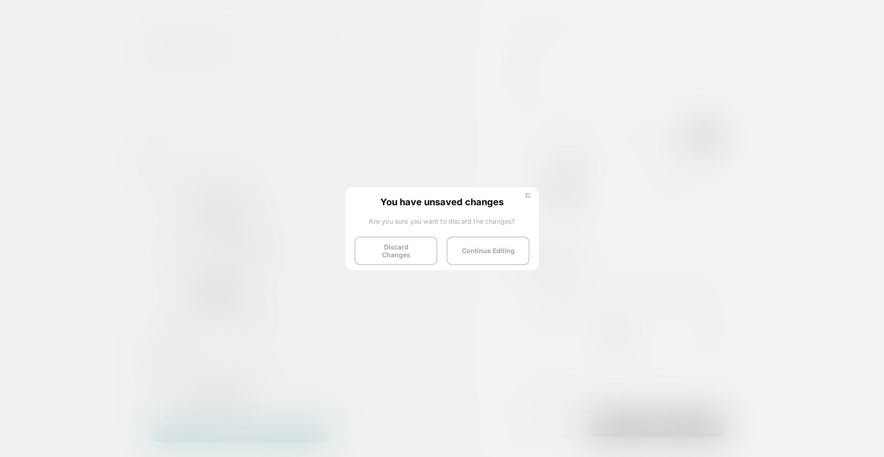
click at [370, 243] on button "Discard Changes" at bounding box center [395, 251] width 83 height 29
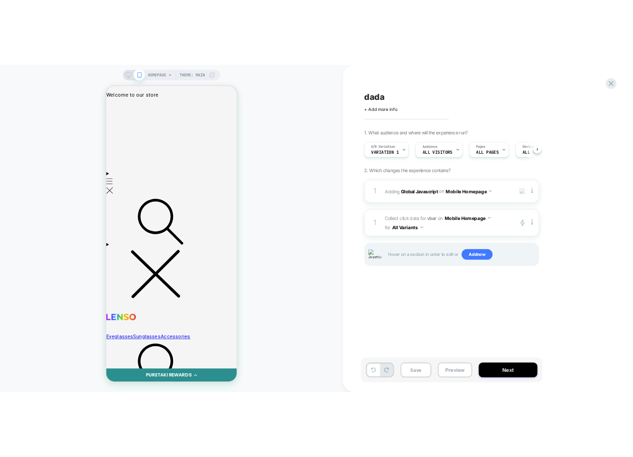
scroll to position [0, 0]
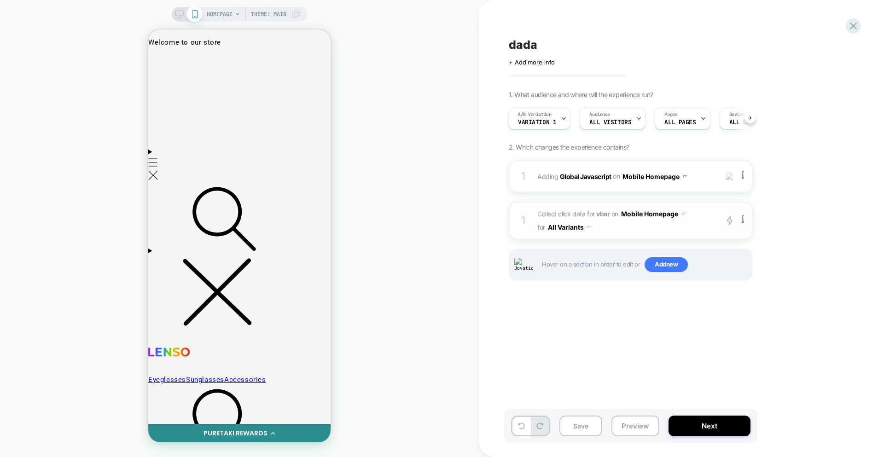
click at [709, 221] on span "Collect click data for vbar on Mobile Homepage for All Variants" at bounding box center [624, 220] width 175 height 27
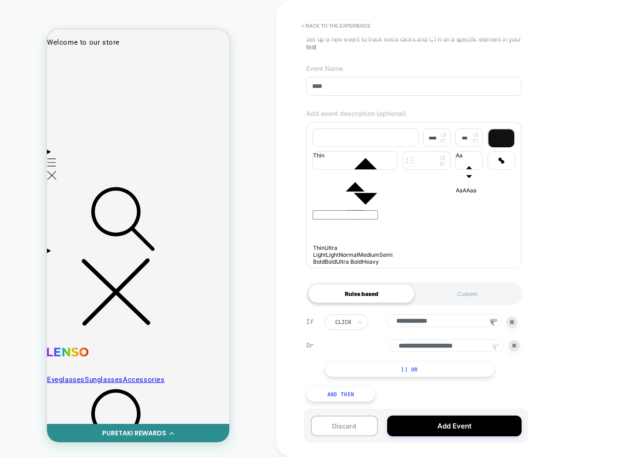
scroll to position [70, 0]
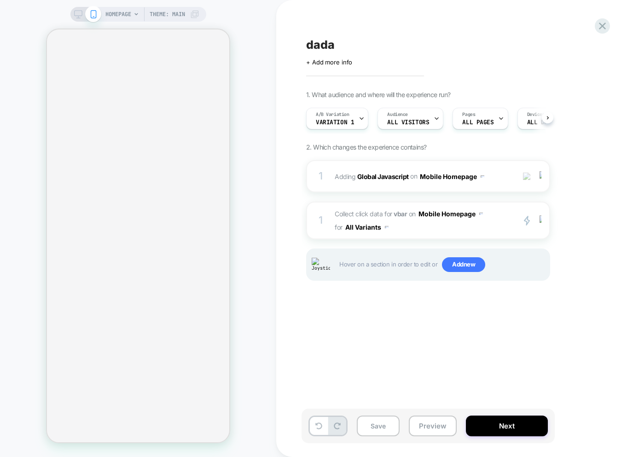
scroll to position [0, 0]
click at [459, 229] on span "Collect click data for vbar on Mobile Homepage for All Variants" at bounding box center [422, 220] width 175 height 27
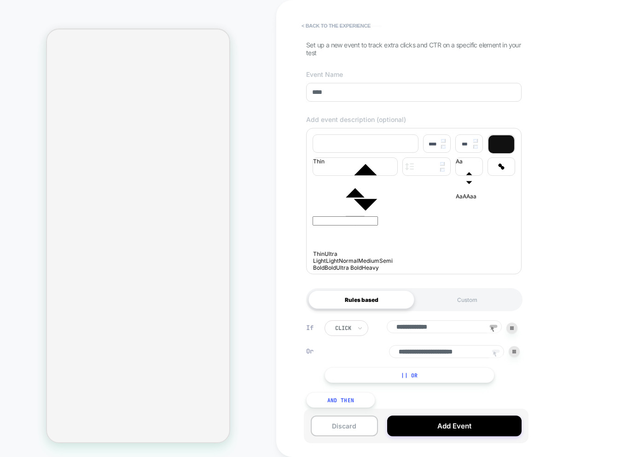
scroll to position [70, 0]
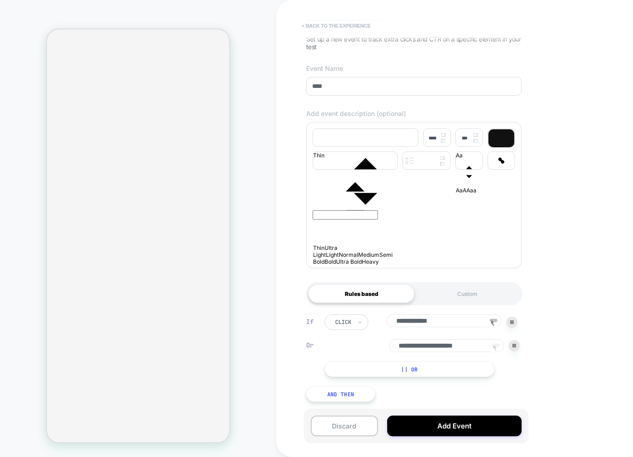
drag, startPoint x: 320, startPoint y: 11, endPoint x: 318, endPoint y: 25, distance: 14.4
click at [319, 12] on div "**********" at bounding box center [413, 228] width 225 height 439
click at [318, 26] on button "< back to the experience" at bounding box center [336, 25] width 78 height 15
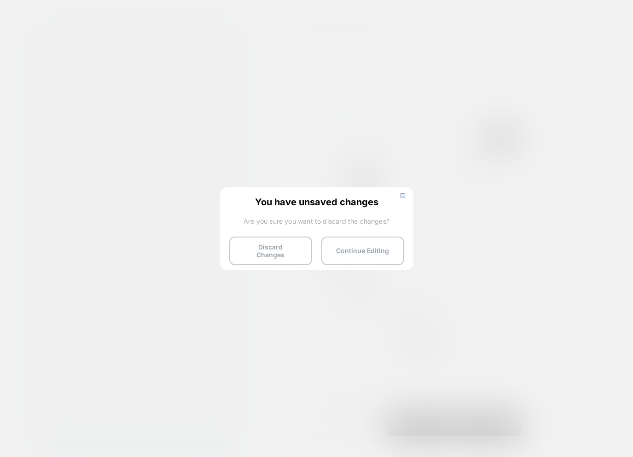
click at [258, 250] on button "Discard Changes" at bounding box center [270, 251] width 83 height 29
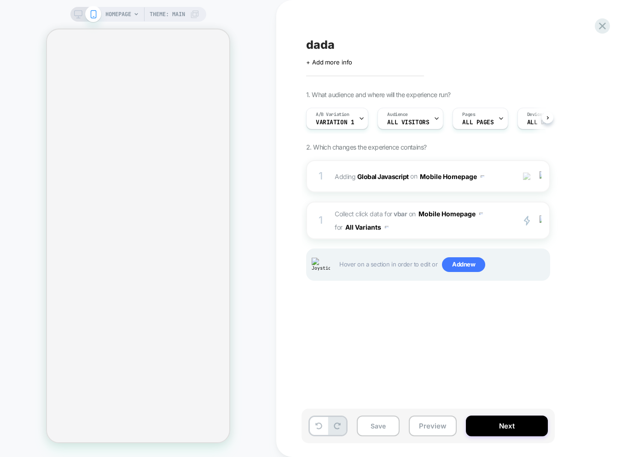
scroll to position [0, 0]
click at [502, 218] on span "Collect click data for vbar on Mobile Homepage for All Variants" at bounding box center [422, 220] width 175 height 27
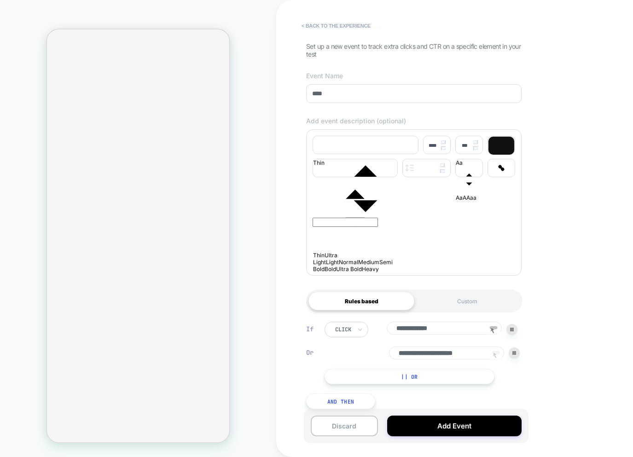
scroll to position [70, 0]
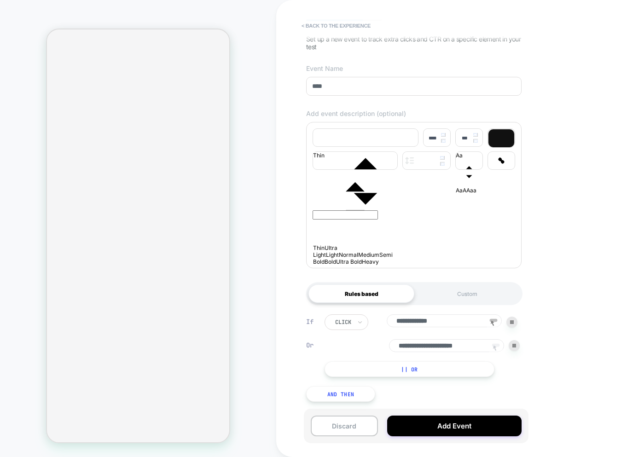
click at [496, 344] on rect at bounding box center [496, 345] width 8 height 3
type input "**********"
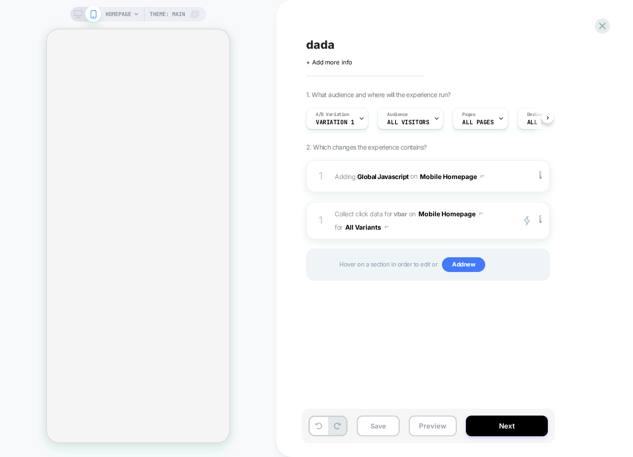
scroll to position [0, 0]
click at [436, 227] on span "Collect click data for vbar on Mobile Homepage for All Variants" at bounding box center [422, 220] width 175 height 27
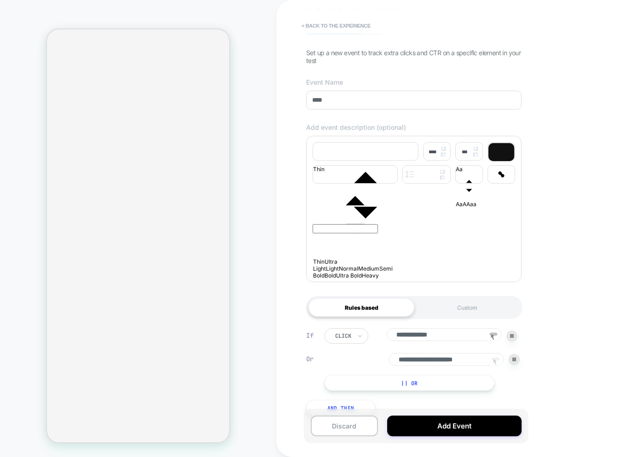
scroll to position [70, 0]
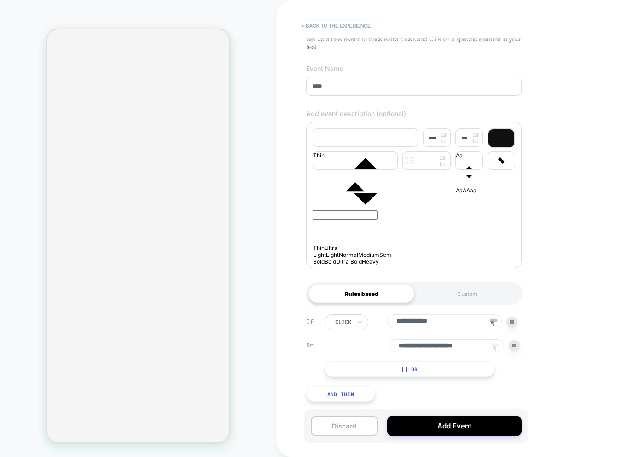
click at [493, 347] on icon at bounding box center [496, 349] width 14 height 14
type input "**********"
